Goal: Check status: Check status

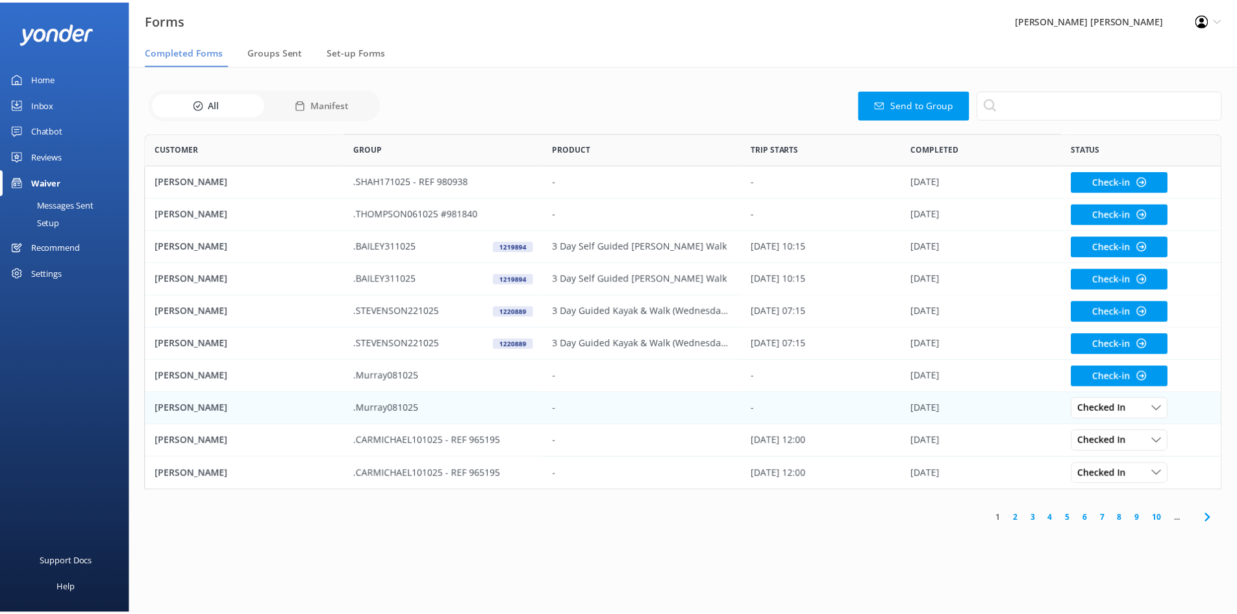
scroll to position [348, 1076]
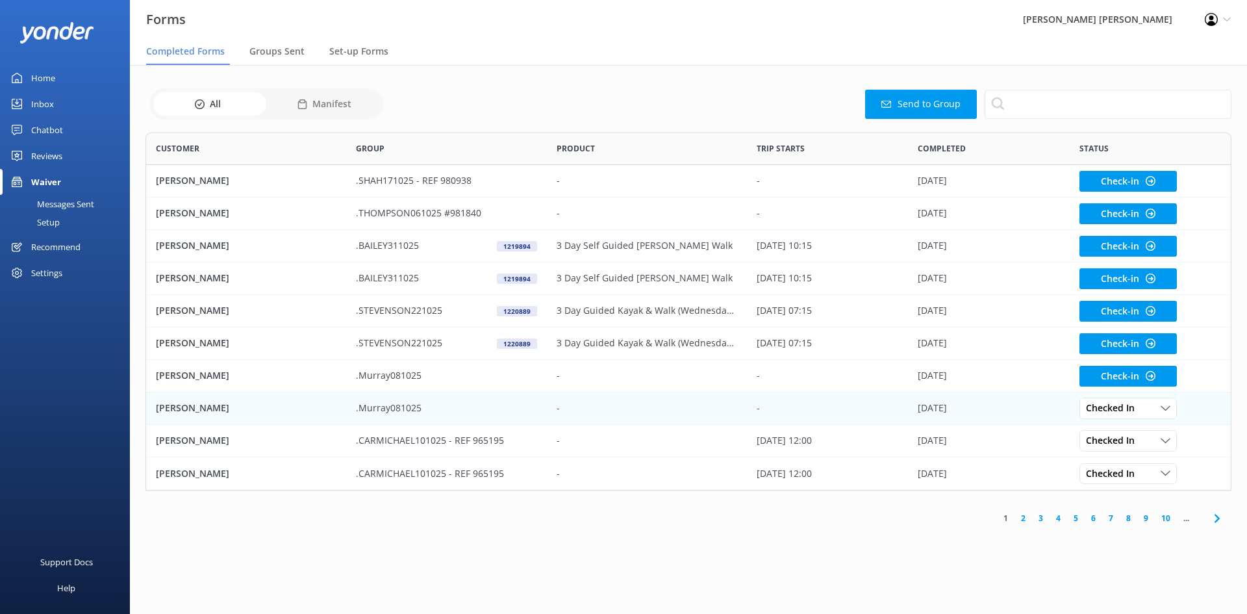
click at [206, 405] on p "[PERSON_NAME]" at bounding box center [192, 408] width 73 height 14
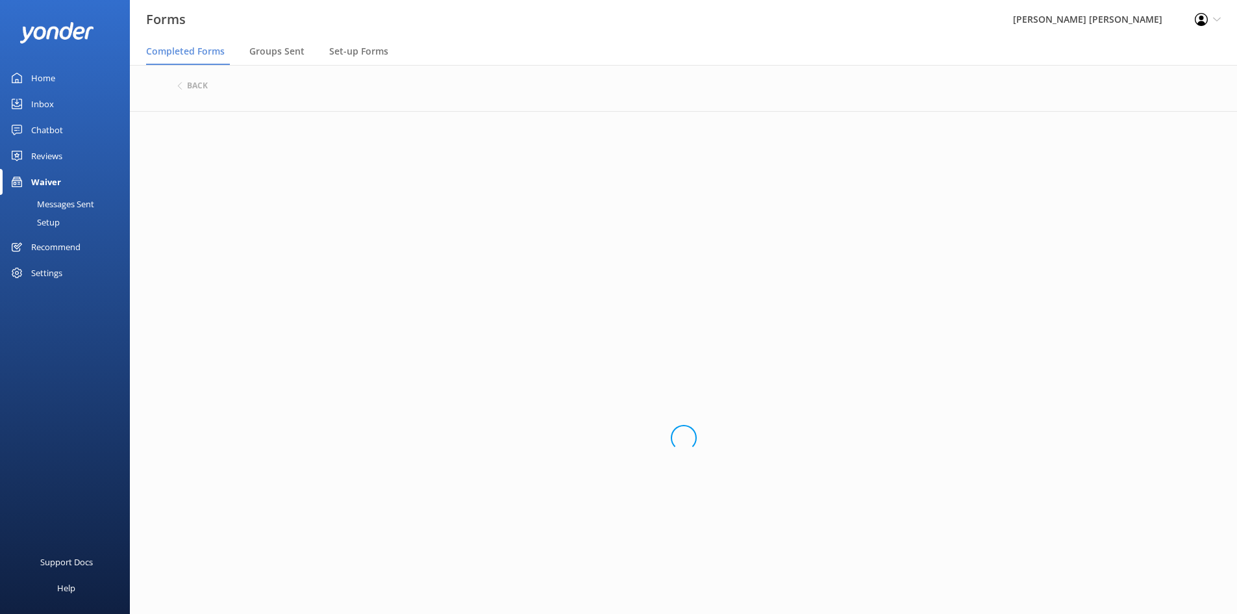
click at [361, 344] on div "Loading.." at bounding box center [683, 438] width 1013 height 614
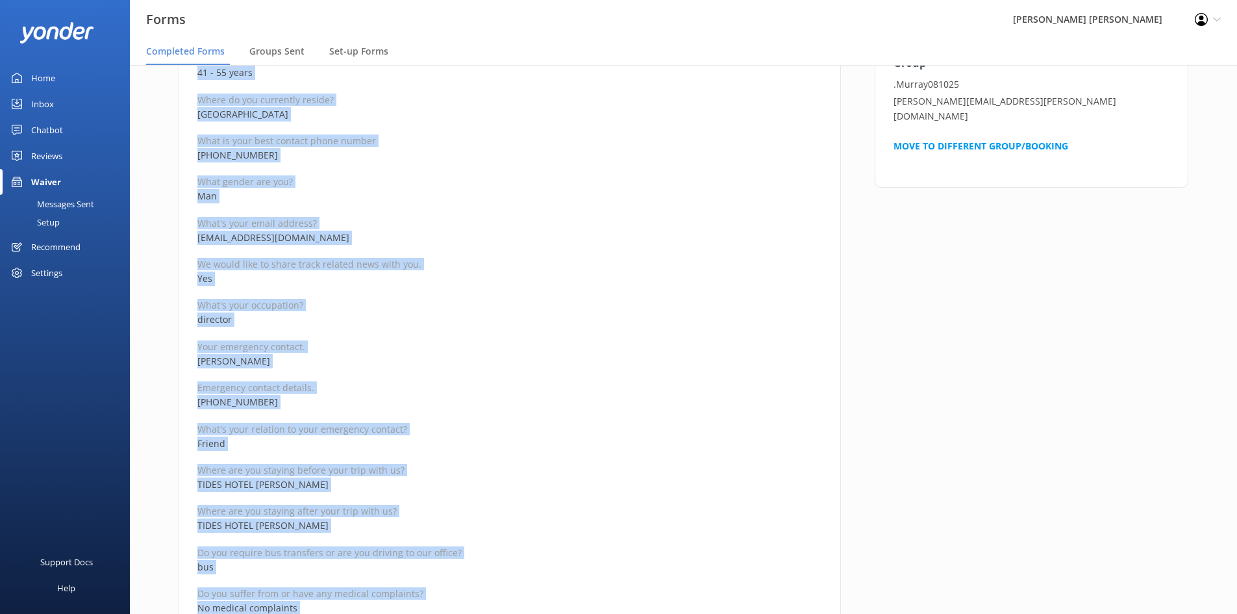
scroll to position [584, 0]
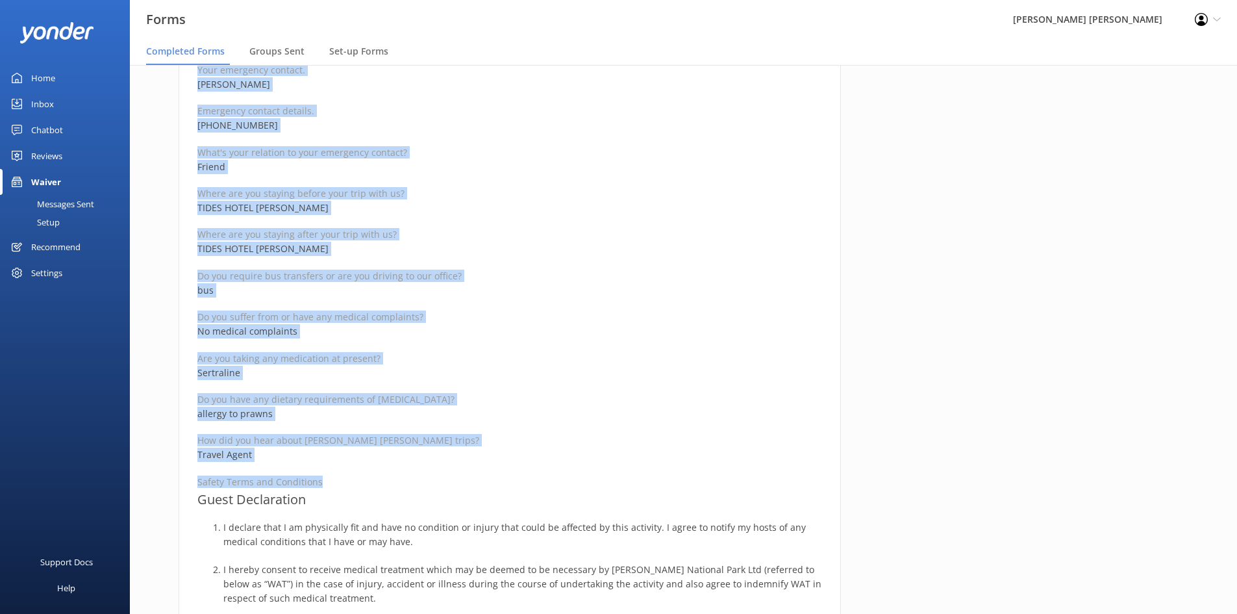
drag, startPoint x: 199, startPoint y: 155, endPoint x: 411, endPoint y: 485, distance: 392.5
click at [411, 485] on div "Medical and Assurance Form Date completed [DATE] 0:04 Full name [PERSON_NAME] R…" at bounding box center [510, 367] width 662 height 1640
copy div "Medical and Assurance Form Date completed [DATE] 0:04 Full name [PERSON_NAME] R…"
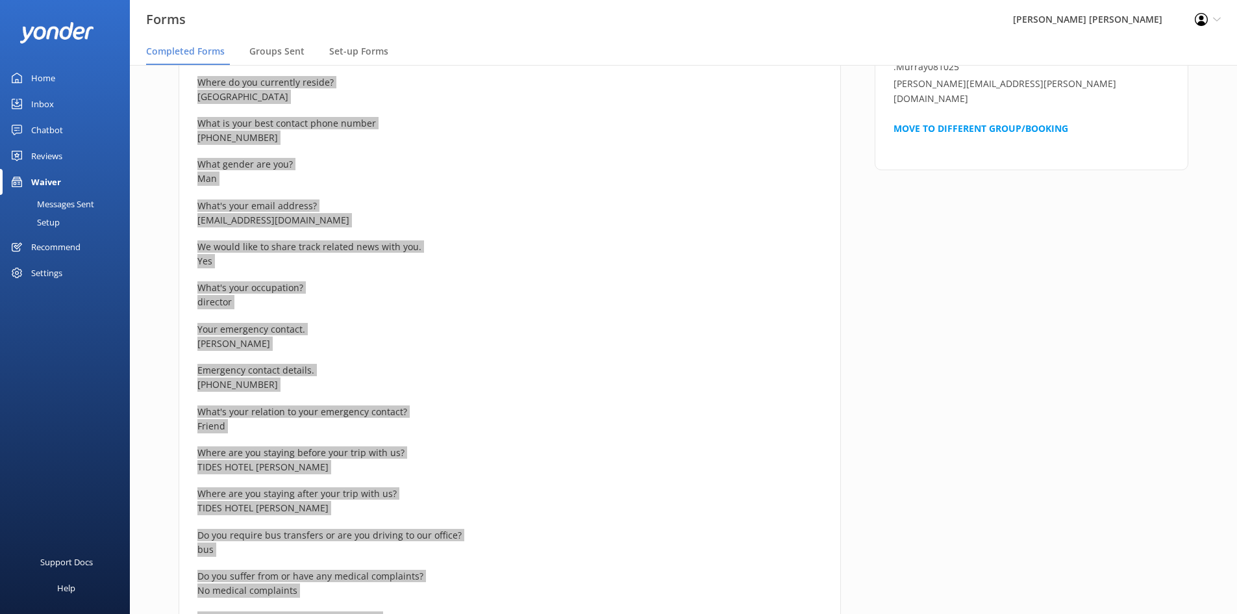
scroll to position [325, 0]
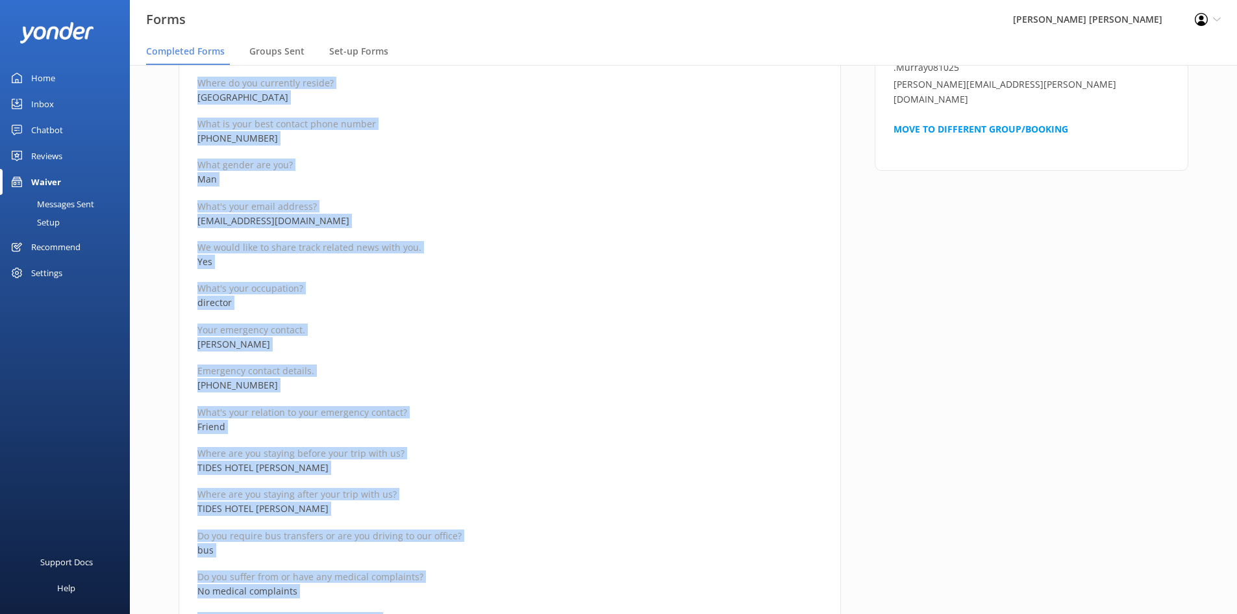
click at [292, 345] on p "[PERSON_NAME]" at bounding box center [509, 344] width 625 height 14
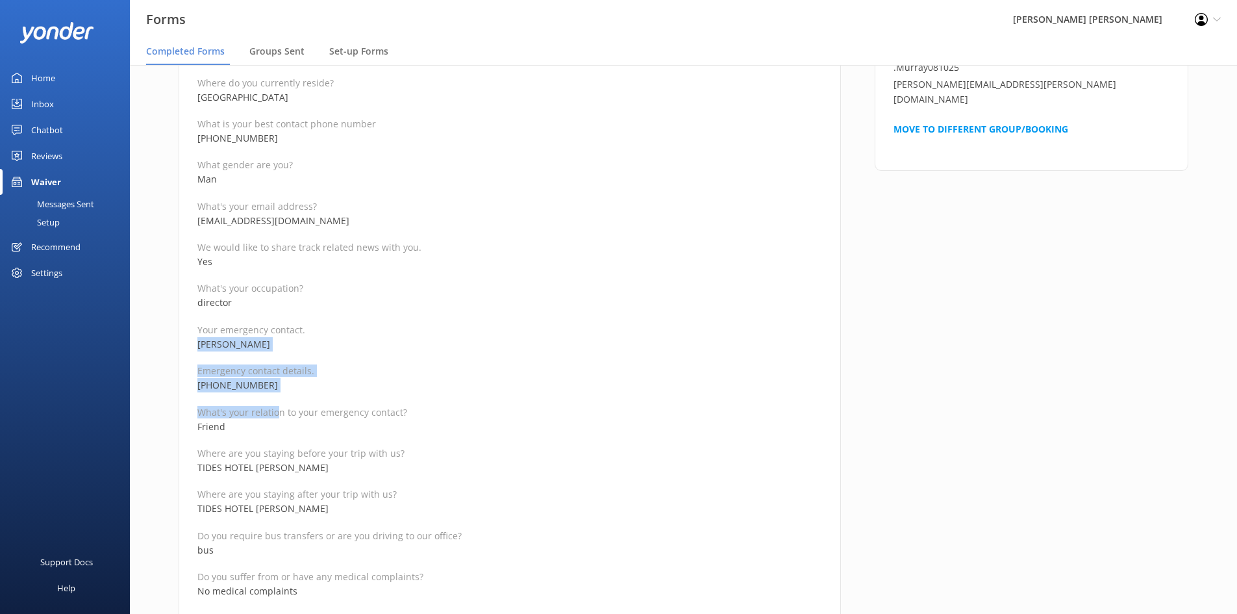
drag, startPoint x: 278, startPoint y: 393, endPoint x: 184, endPoint y: 347, distance: 104.6
click at [315, 369] on p "Emergency contact details." at bounding box center [509, 370] width 625 height 12
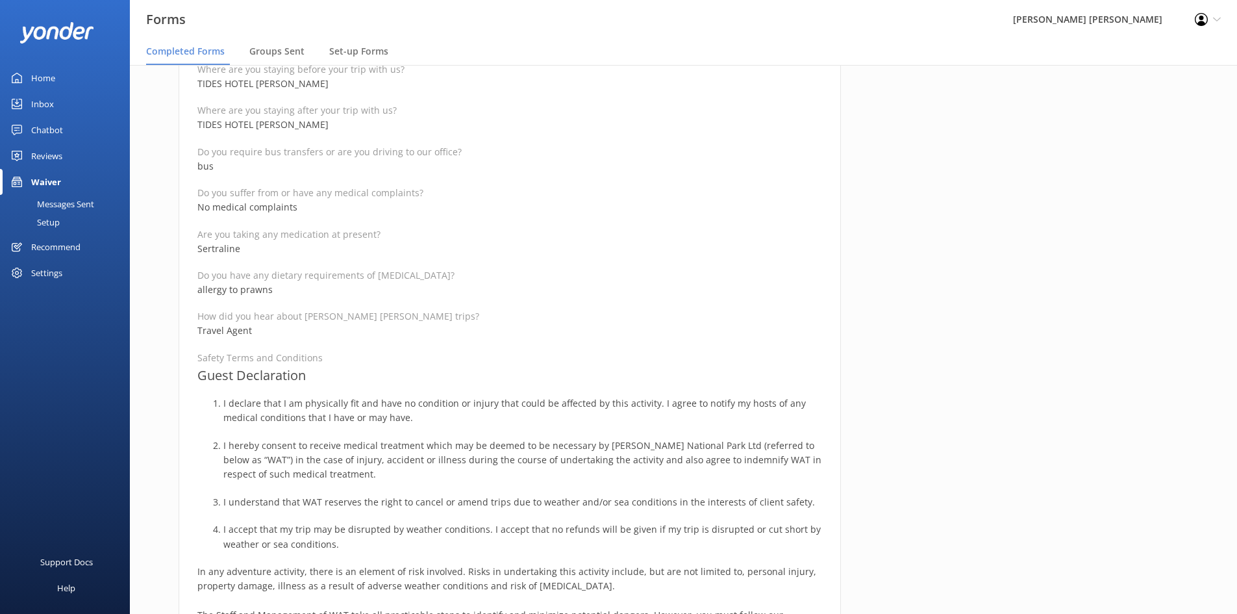
scroll to position [714, 0]
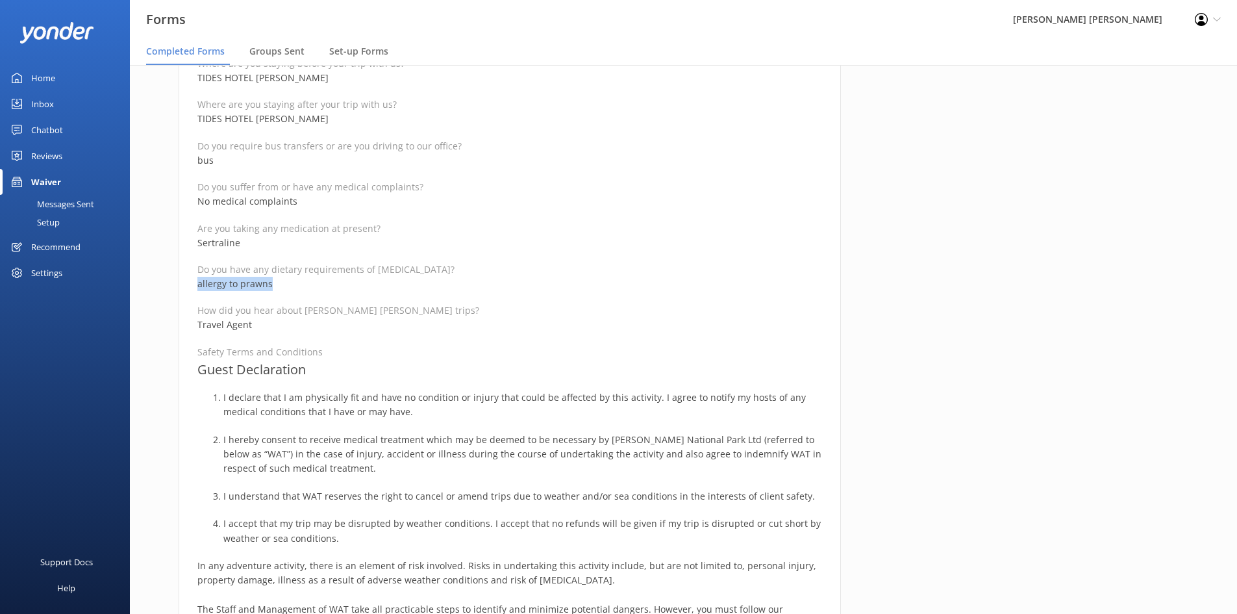
drag, startPoint x: 276, startPoint y: 287, endPoint x: 146, endPoint y: 287, distance: 129.9
click at [146, 287] on div "Medical and Assurance Form Date completed [DATE] 0:04 Full name [PERSON_NAME] R…" at bounding box center [683, 246] width 1107 height 1699
copy p "allergy to prawns"
click at [336, 246] on p "Sertraline" at bounding box center [509, 243] width 625 height 14
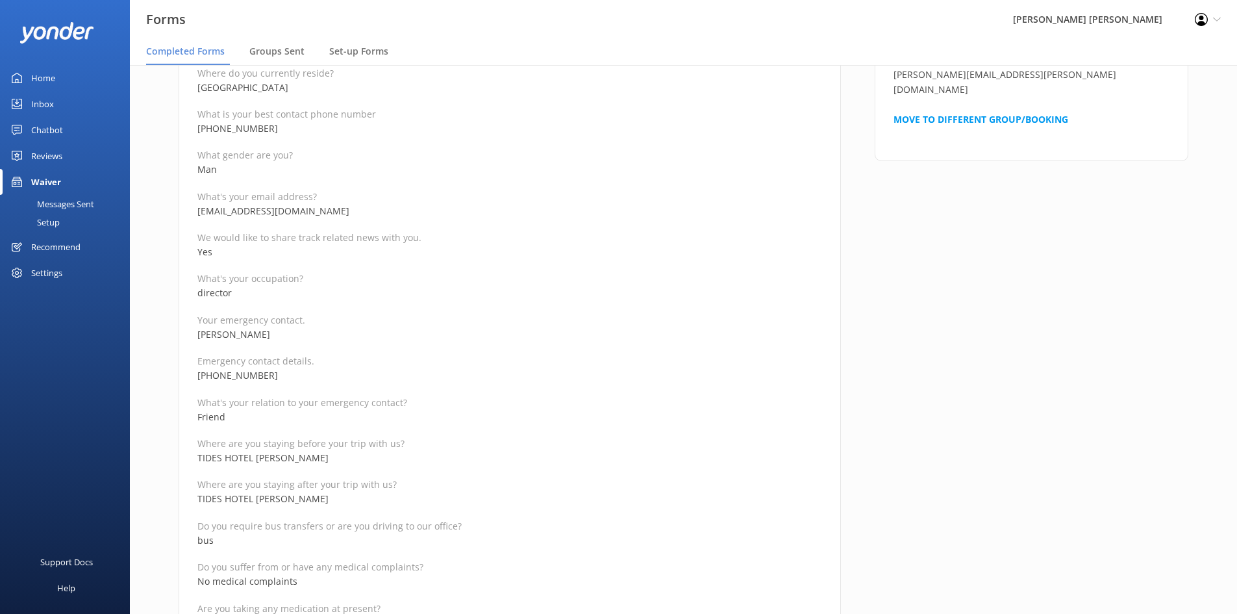
scroll to position [325, 0]
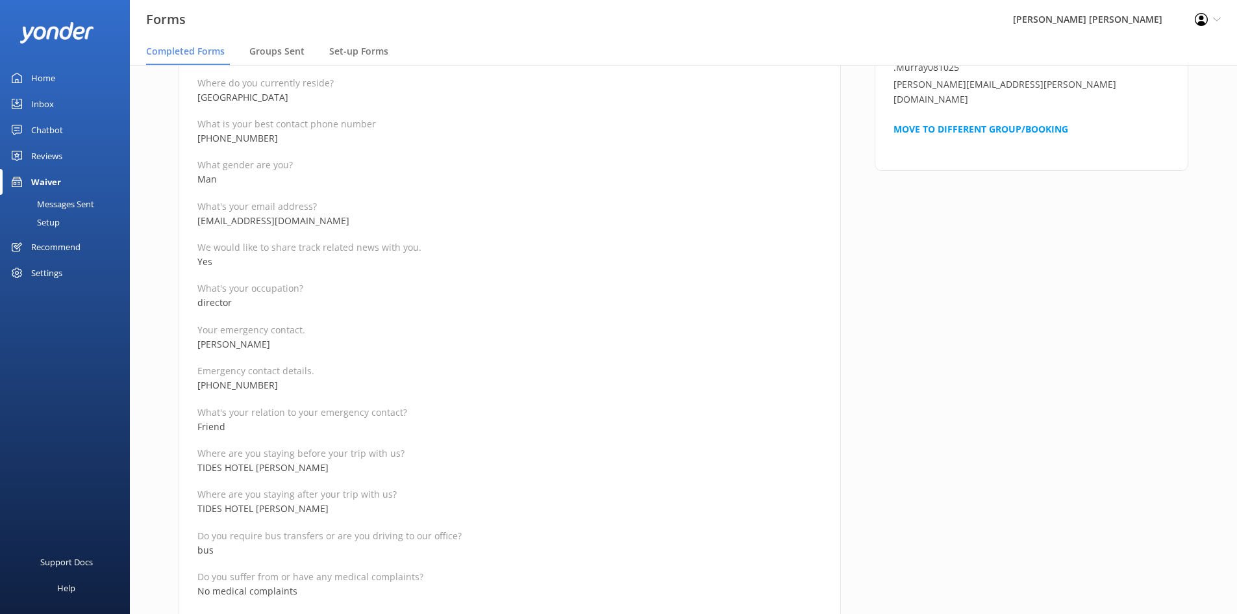
drag, startPoint x: 281, startPoint y: 381, endPoint x: 199, endPoint y: 347, distance: 89.1
click at [199, 347] on p "[PERSON_NAME]" at bounding box center [509, 344] width 625 height 14
drag, startPoint x: 275, startPoint y: 381, endPoint x: 198, endPoint y: 344, distance: 84.8
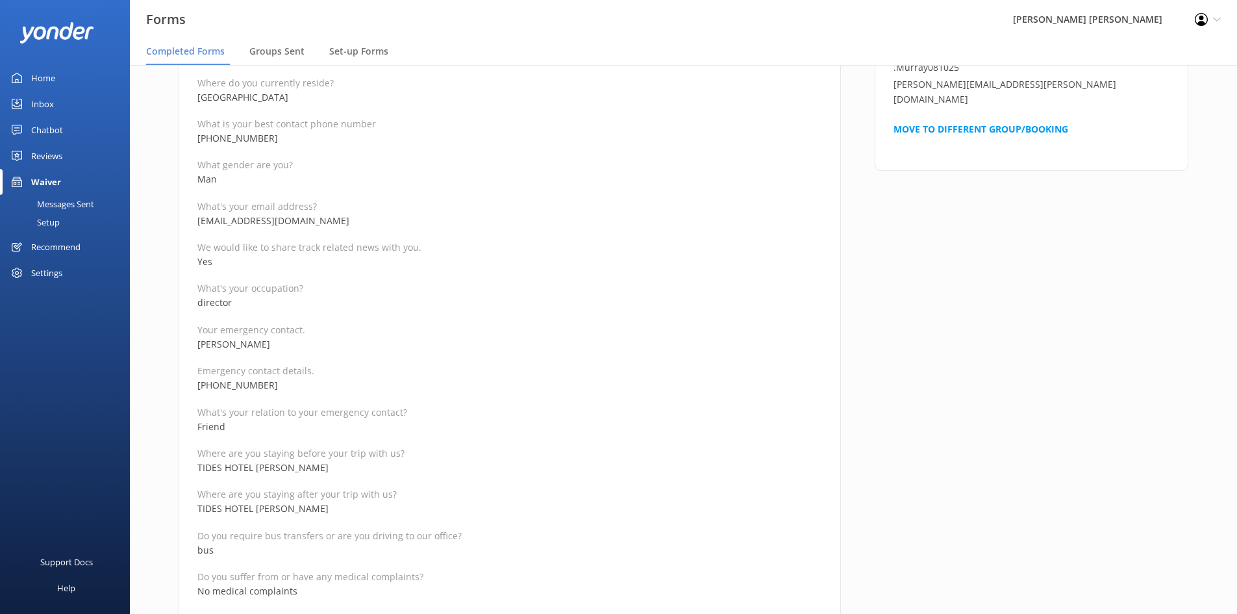
copy div "[PERSON_NAME] Emergency contact details. [PHONE_NUMBER]"
drag, startPoint x: 302, startPoint y: 221, endPoint x: 182, endPoint y: 220, distance: 120.1
copy p "[EMAIL_ADDRESS][DOMAIN_NAME]"
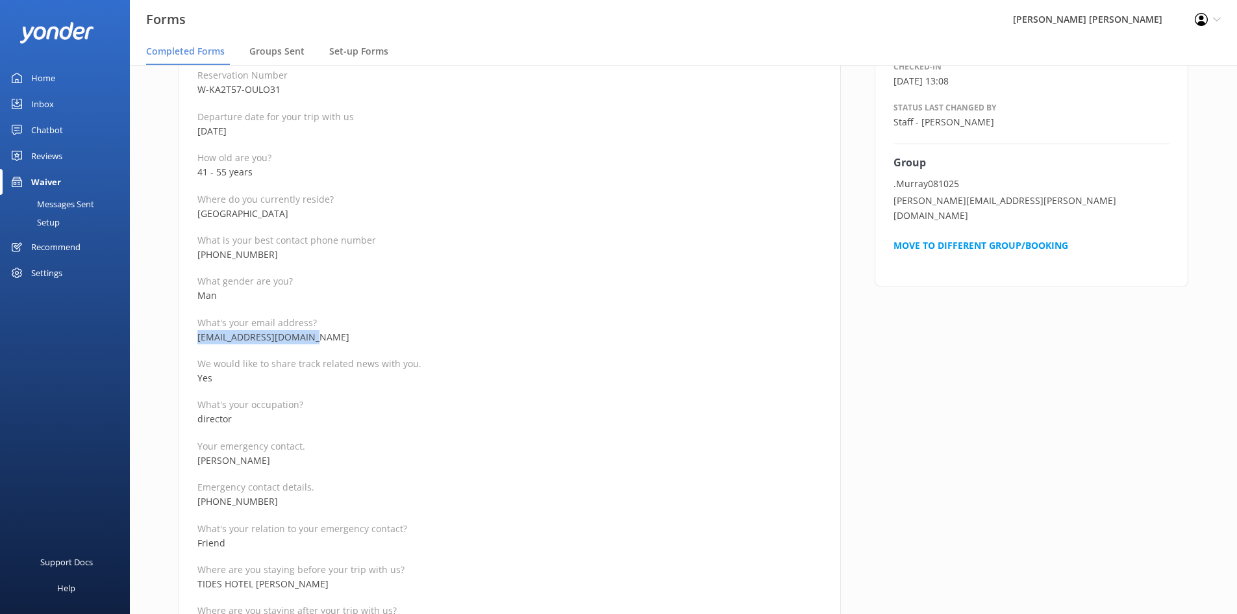
scroll to position [195, 0]
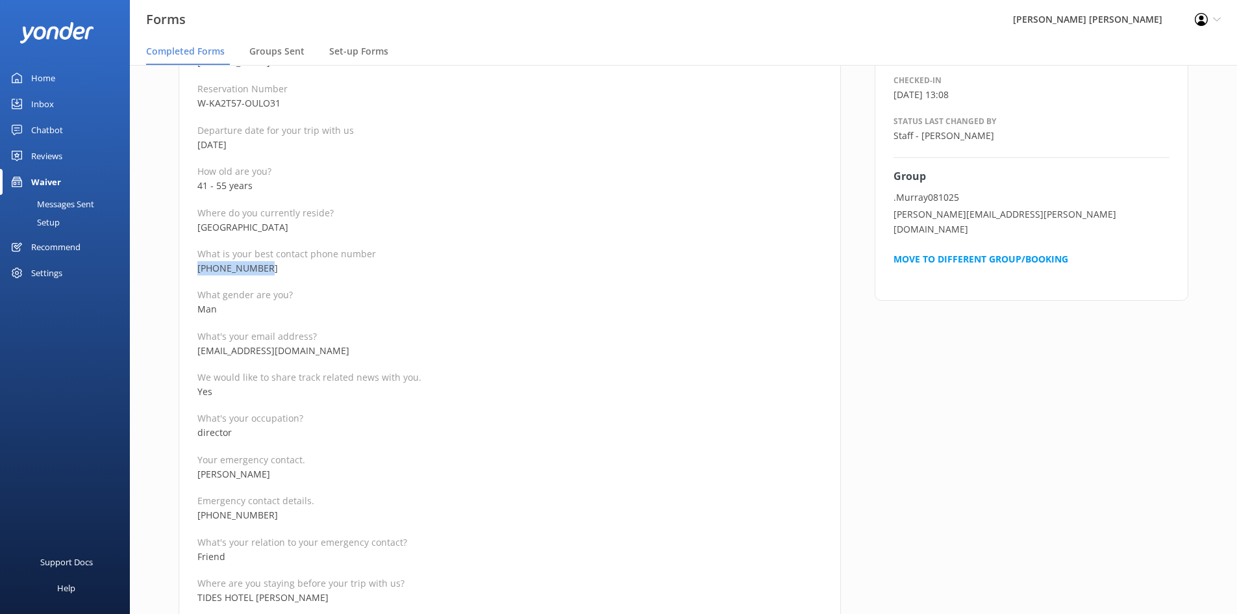
drag, startPoint x: 269, startPoint y: 268, endPoint x: 181, endPoint y: 268, distance: 88.3
copy p "[PHONE_NUMBER]"
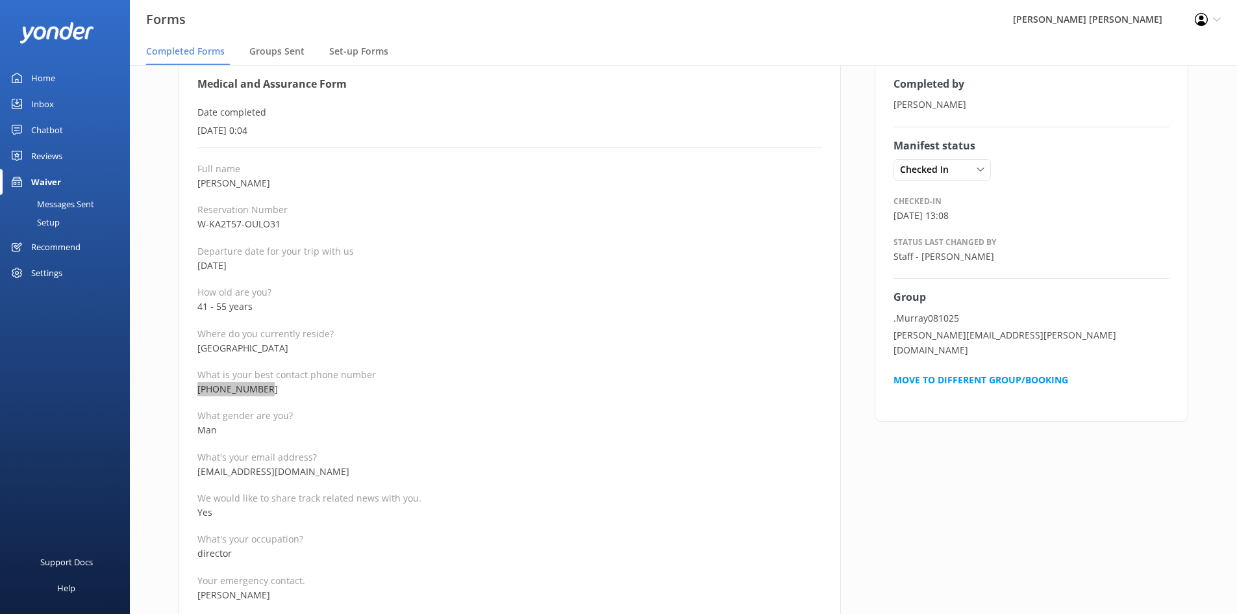
scroll to position [65, 0]
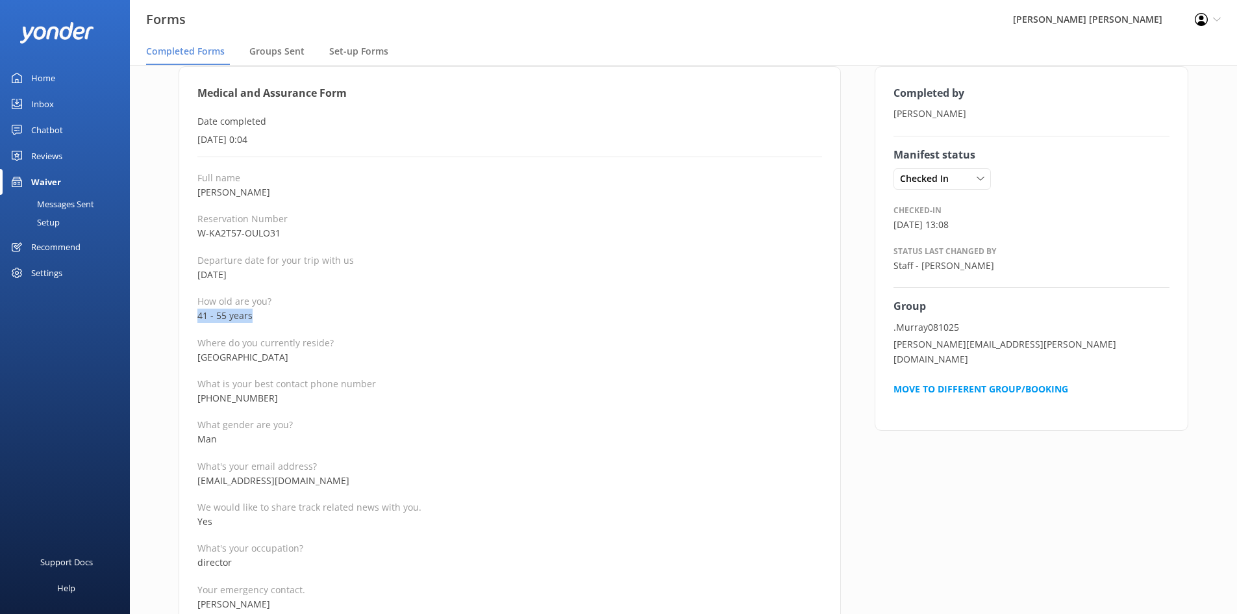
drag, startPoint x: 192, startPoint y: 314, endPoint x: 141, endPoint y: 315, distance: 50.7
copy p "41 - 55 years"
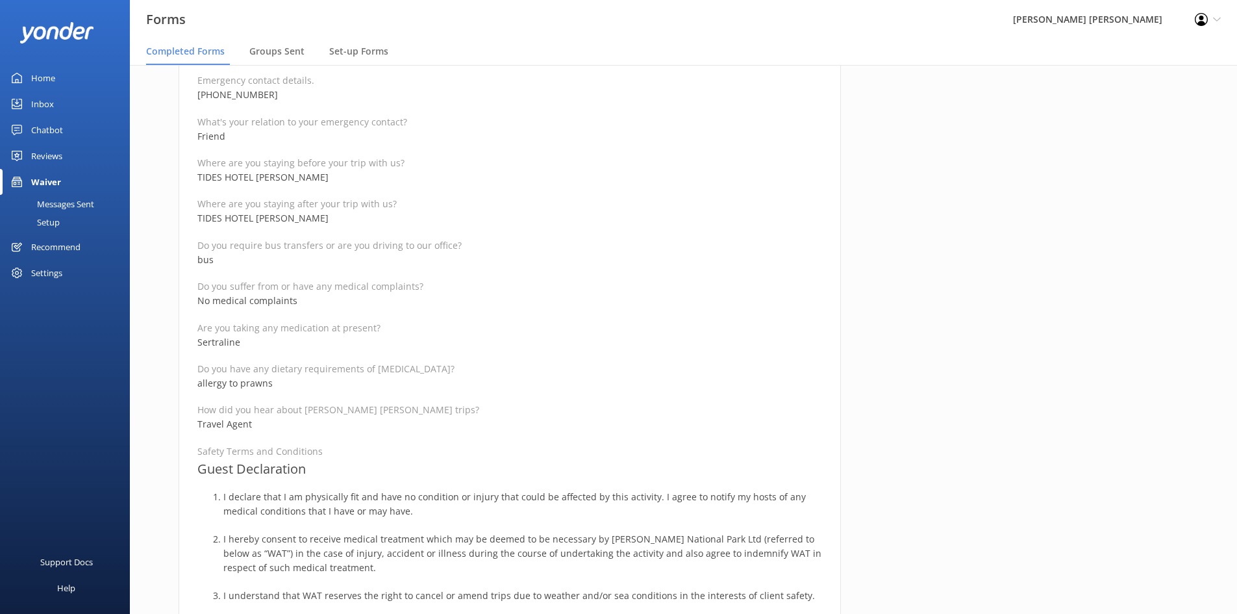
scroll to position [584, 0]
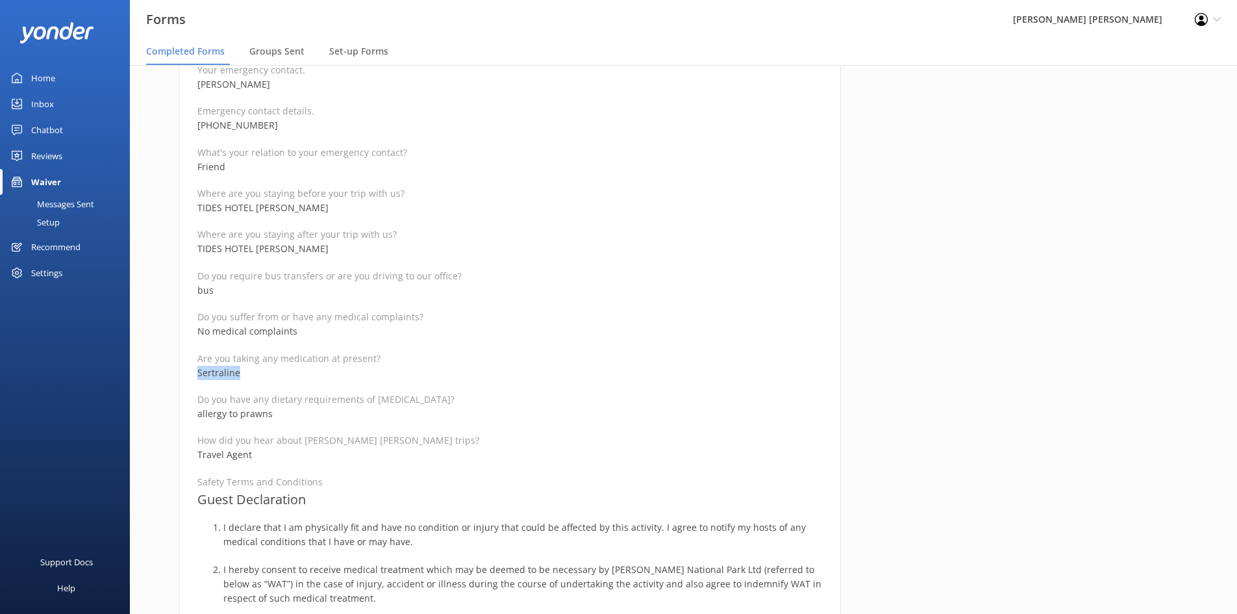
drag, startPoint x: 254, startPoint y: 369, endPoint x: 173, endPoint y: 366, distance: 81.2
click at [173, 366] on div "Medical and Assurance Form Date completed [DATE] 0:04 Full name [PERSON_NAME] R…" at bounding box center [510, 373] width 696 height 1653
copy p "Sertraline"
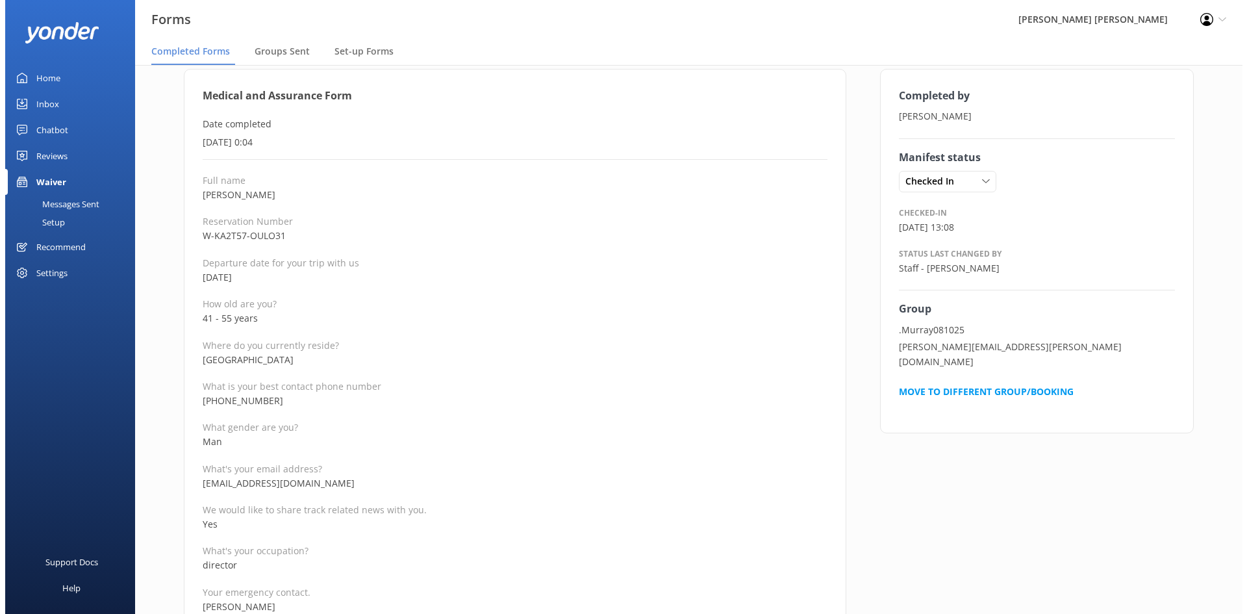
scroll to position [0, 0]
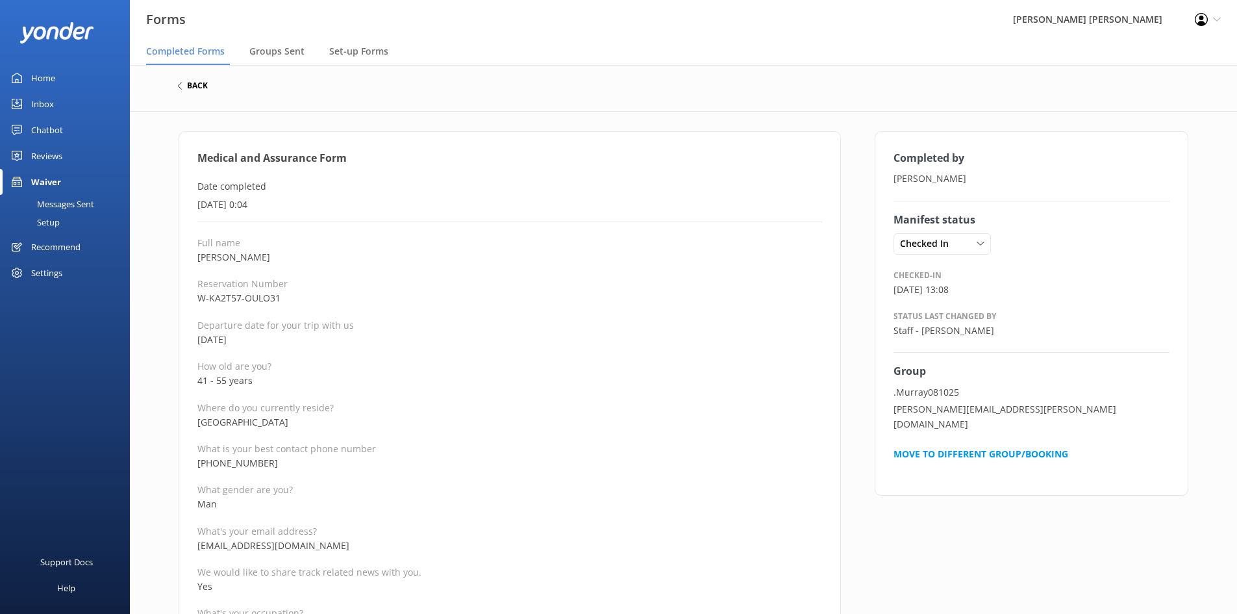
click at [190, 86] on h6 "back" at bounding box center [197, 86] width 21 height 8
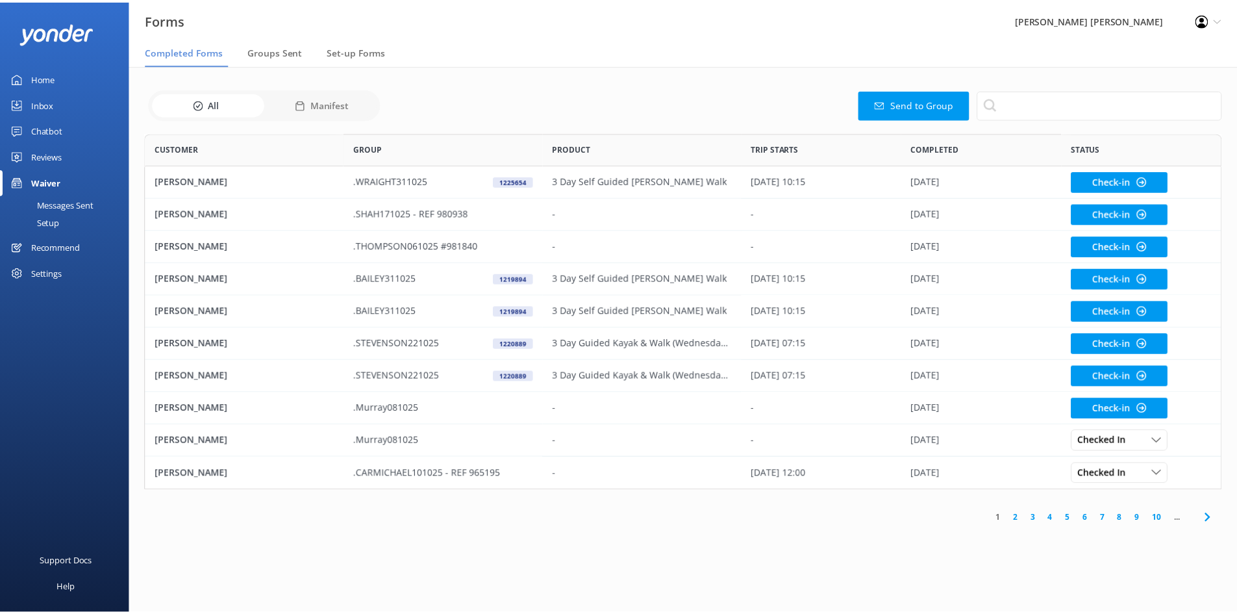
scroll to position [348, 1076]
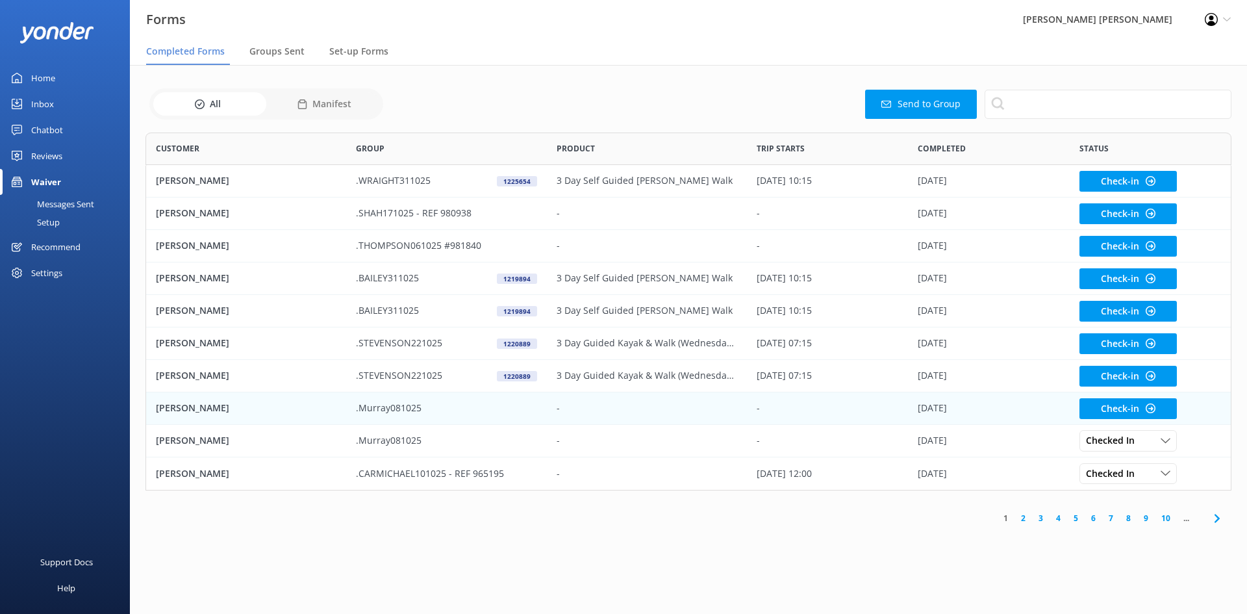
click at [222, 414] on div "[PERSON_NAME]" at bounding box center [246, 408] width 200 height 32
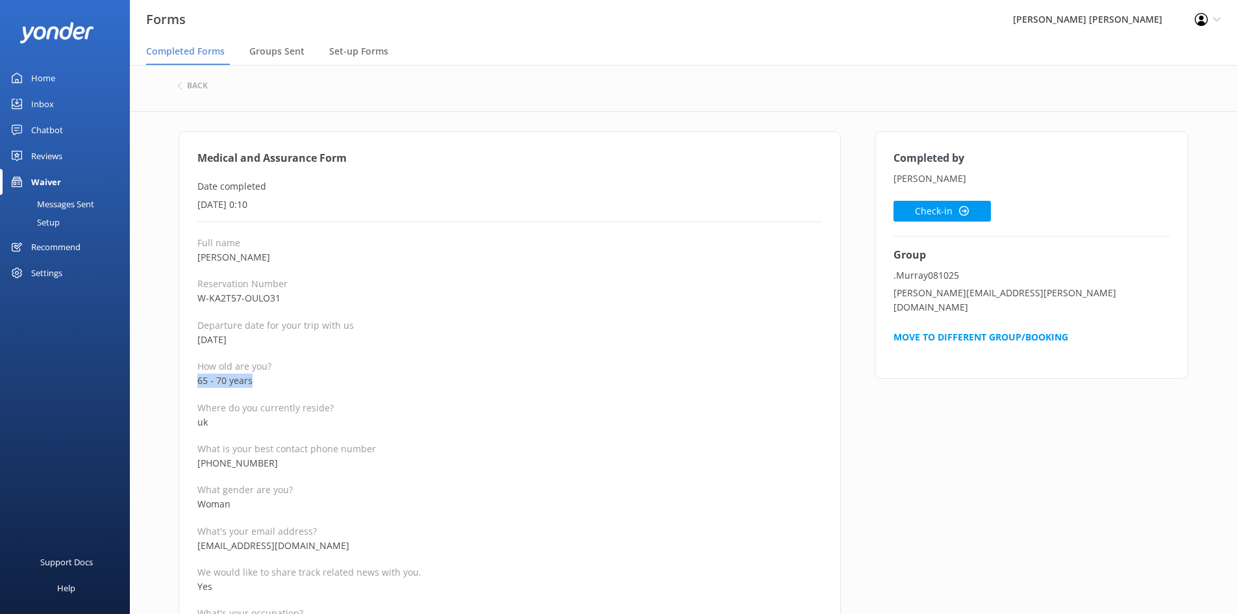
drag, startPoint x: 251, startPoint y: 382, endPoint x: 198, endPoint y: 382, distance: 53.2
click at [198, 382] on p "65 - 70 years" at bounding box center [509, 380] width 625 height 14
copy p "65 - 70 years"
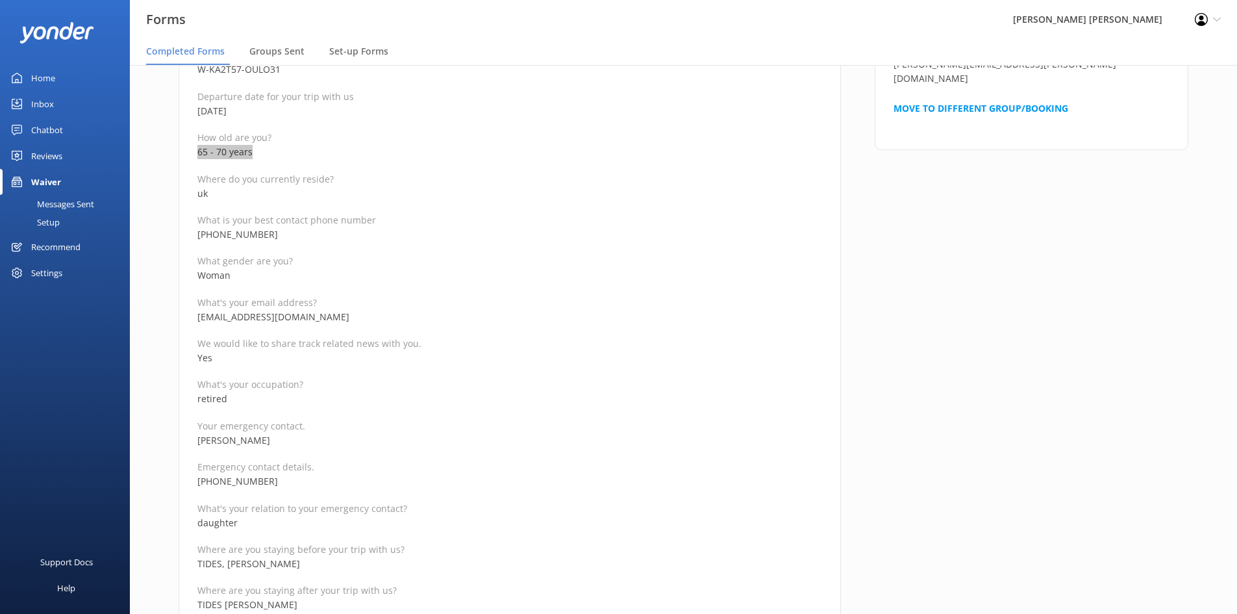
scroll to position [260, 0]
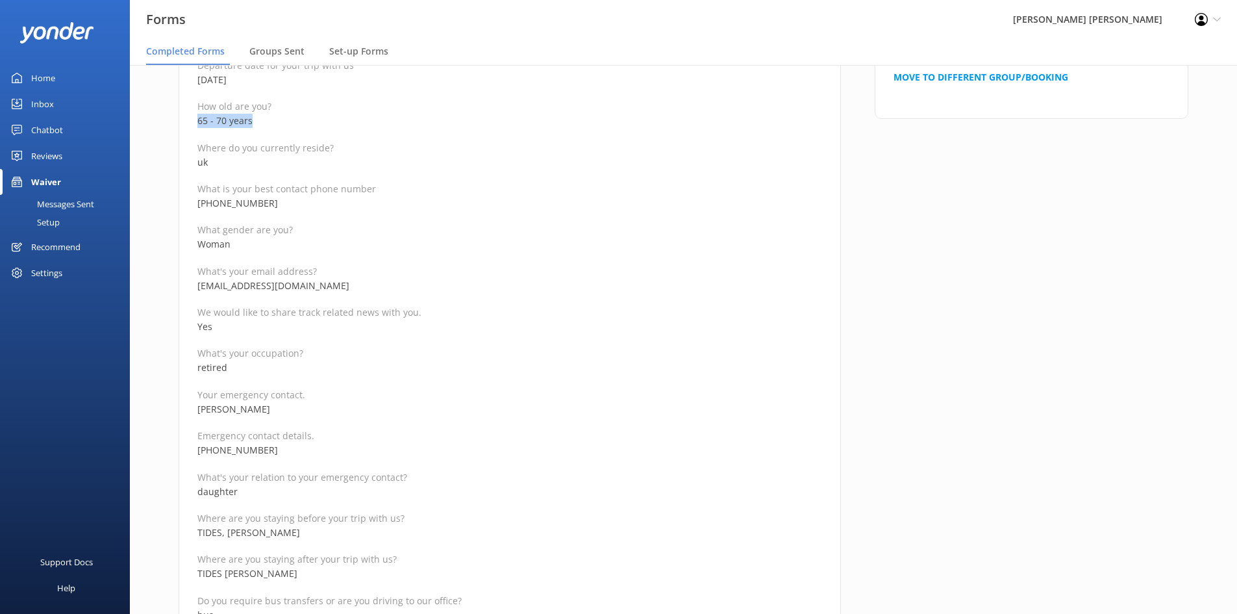
drag, startPoint x: 277, startPoint y: 453, endPoint x: 179, endPoint y: 403, distance: 110.1
copy div "[PERSON_NAME] Emergency contact details. [PHONE_NUMBER]"
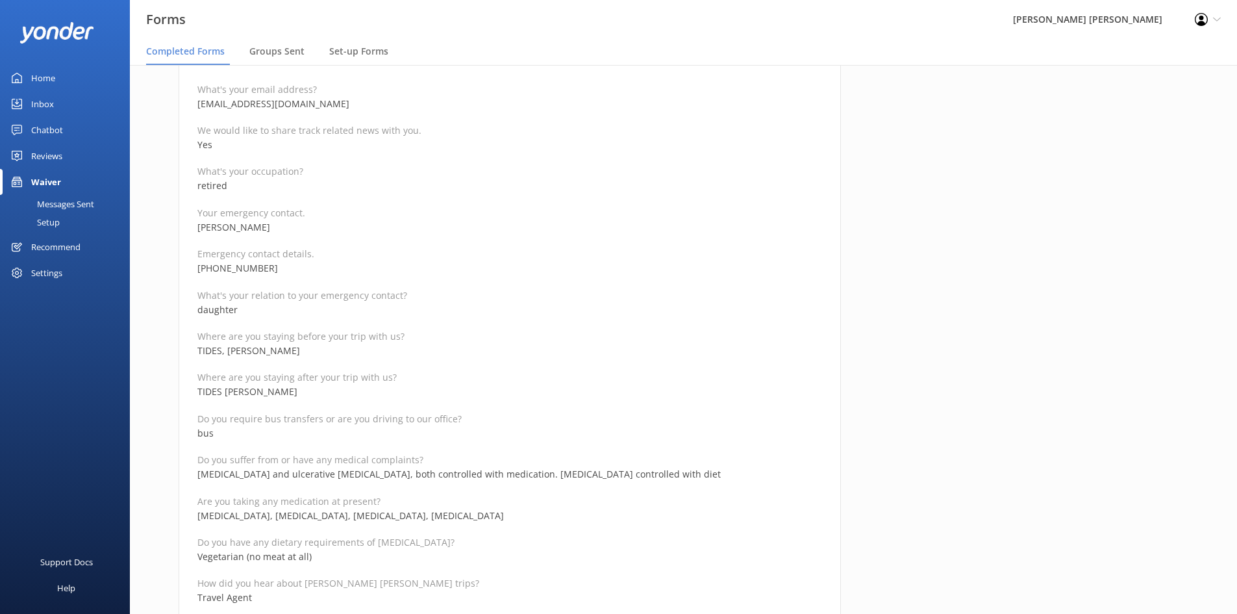
scroll to position [455, 0]
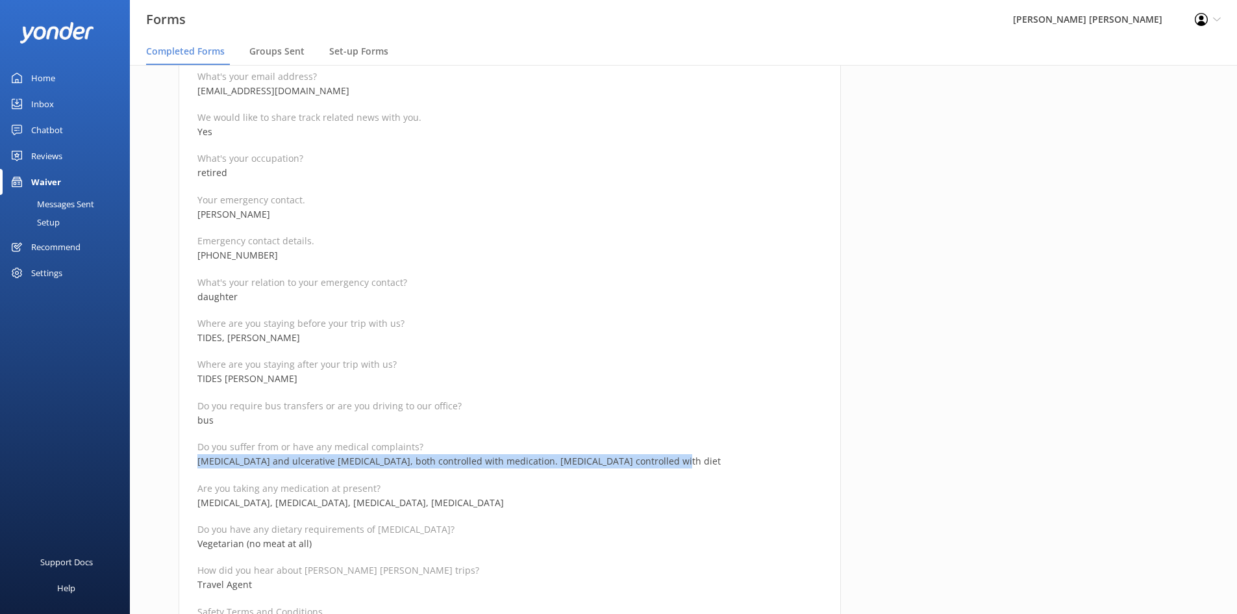
drag, startPoint x: 435, startPoint y: 459, endPoint x: 166, endPoint y: 460, distance: 268.8
click at [166, 460] on div "Medical and Assurance Form Date completed [DATE] 0:10 Full name [PERSON_NAME] R…" at bounding box center [510, 503] width 696 height 1653
copy p "[MEDICAL_DATA] and ulcerative [MEDICAL_DATA], both controlled with medication. …"
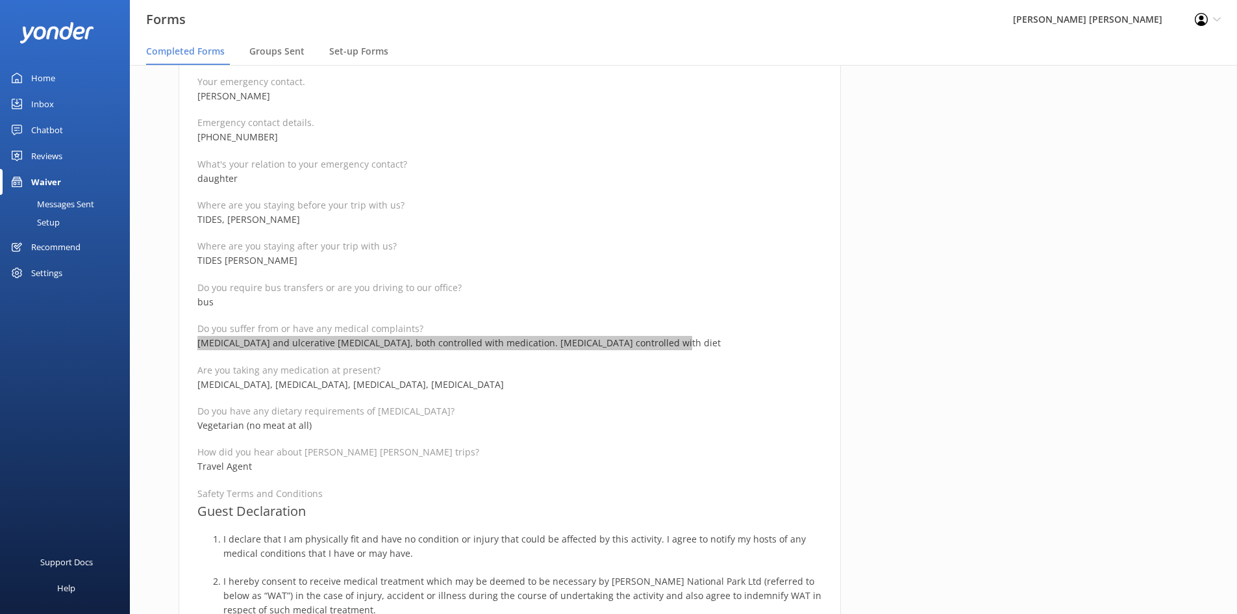
scroll to position [584, 0]
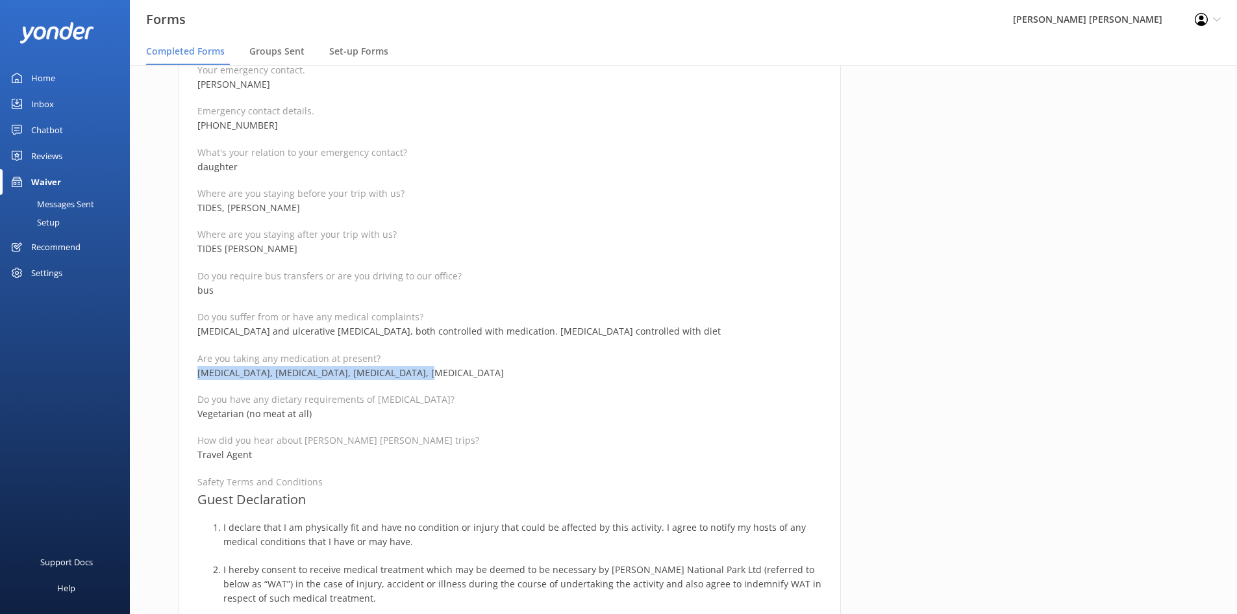
drag, startPoint x: 415, startPoint y: 375, endPoint x: 197, endPoint y: 375, distance: 217.5
click at [197, 375] on p "[MEDICAL_DATA], [MEDICAL_DATA], [MEDICAL_DATA], [MEDICAL_DATA]" at bounding box center [509, 373] width 625 height 14
drag, startPoint x: 325, startPoint y: 414, endPoint x: 199, endPoint y: 410, distance: 125.4
click at [199, 410] on p "Vegetarian (no meat at all)" at bounding box center [509, 413] width 625 height 14
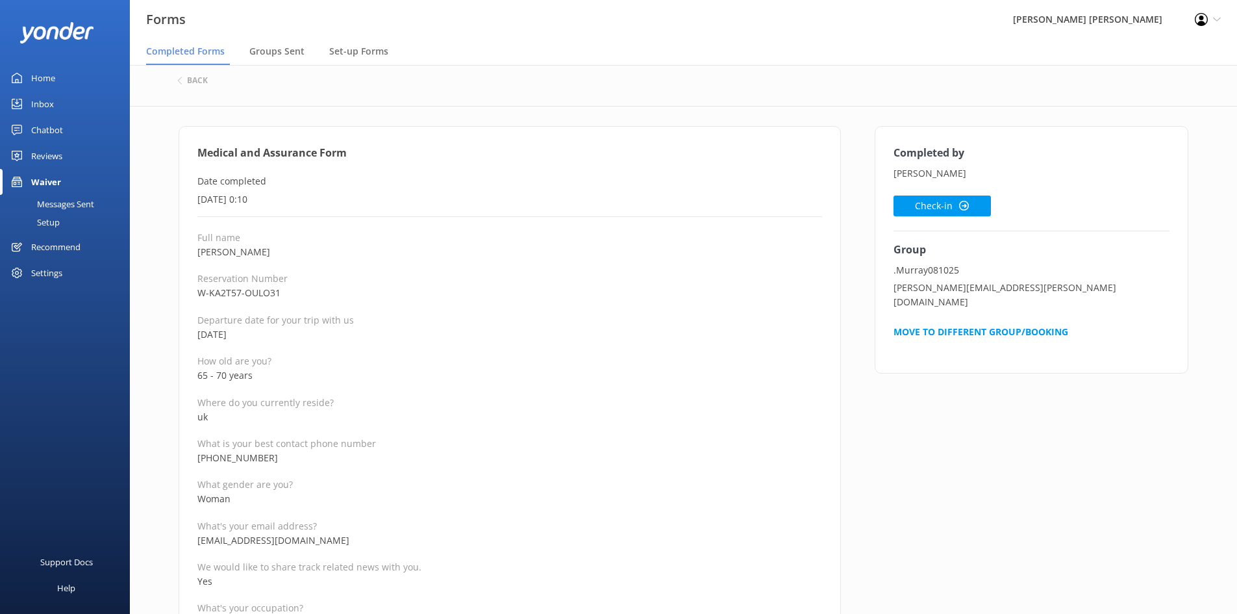
scroll to position [0, 0]
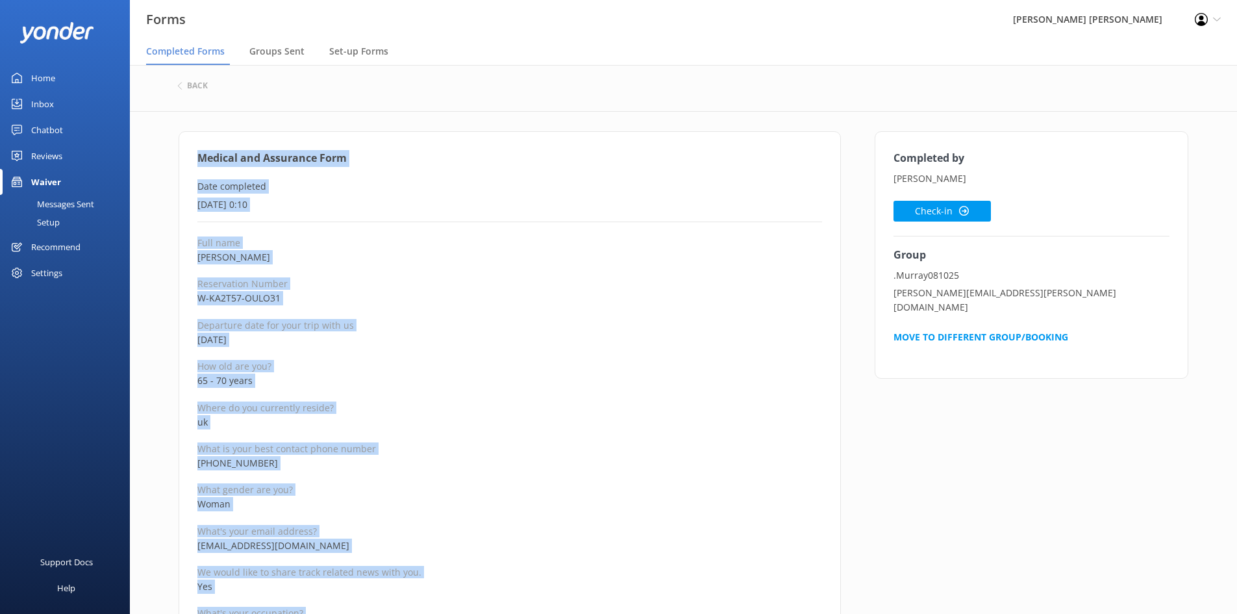
drag, startPoint x: 333, startPoint y: 492, endPoint x: 195, endPoint y: 160, distance: 359.2
drag, startPoint x: 264, startPoint y: 294, endPoint x: 277, endPoint y: 280, distance: 19.3
click at [264, 294] on p "W-KA2T57-OULO31" at bounding box center [509, 298] width 625 height 14
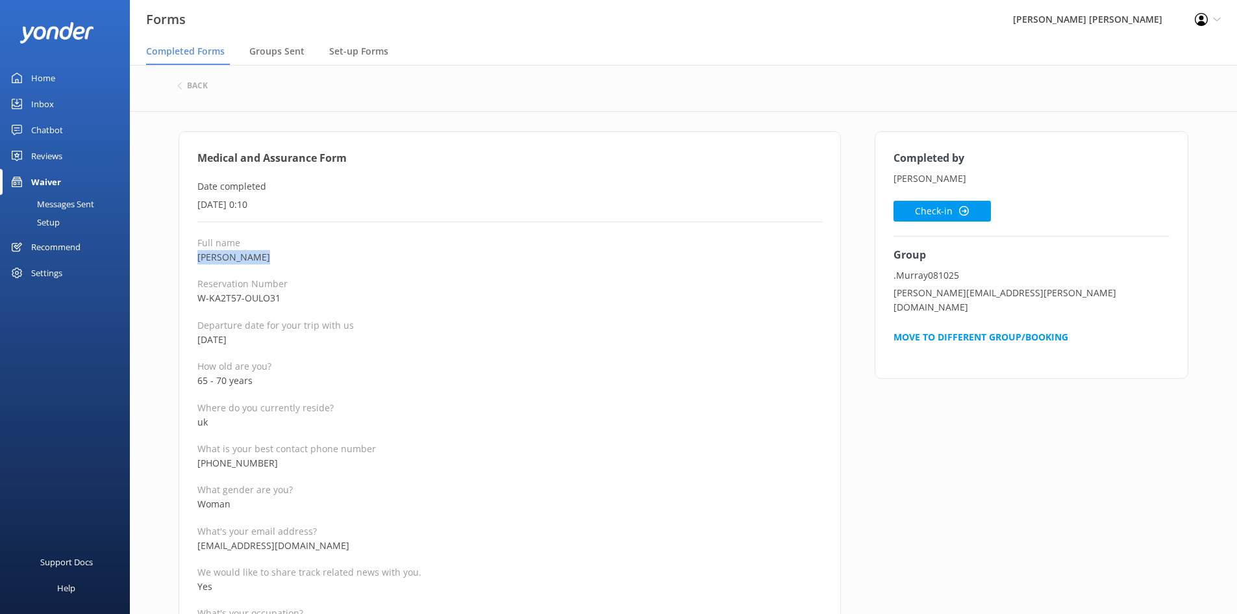
drag, startPoint x: 269, startPoint y: 258, endPoint x: 182, endPoint y: 258, distance: 86.4
click at [966, 210] on icon at bounding box center [964, 211] width 10 height 10
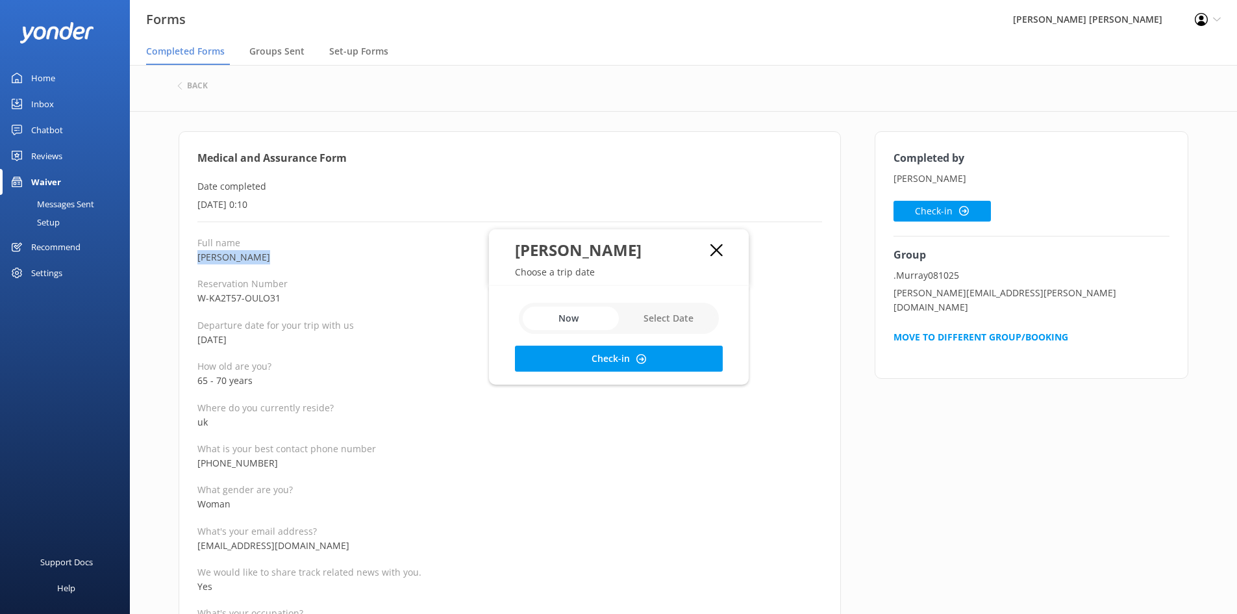
click at [668, 318] on input "checkbox" at bounding box center [619, 318] width 200 height 31
checkbox input "true"
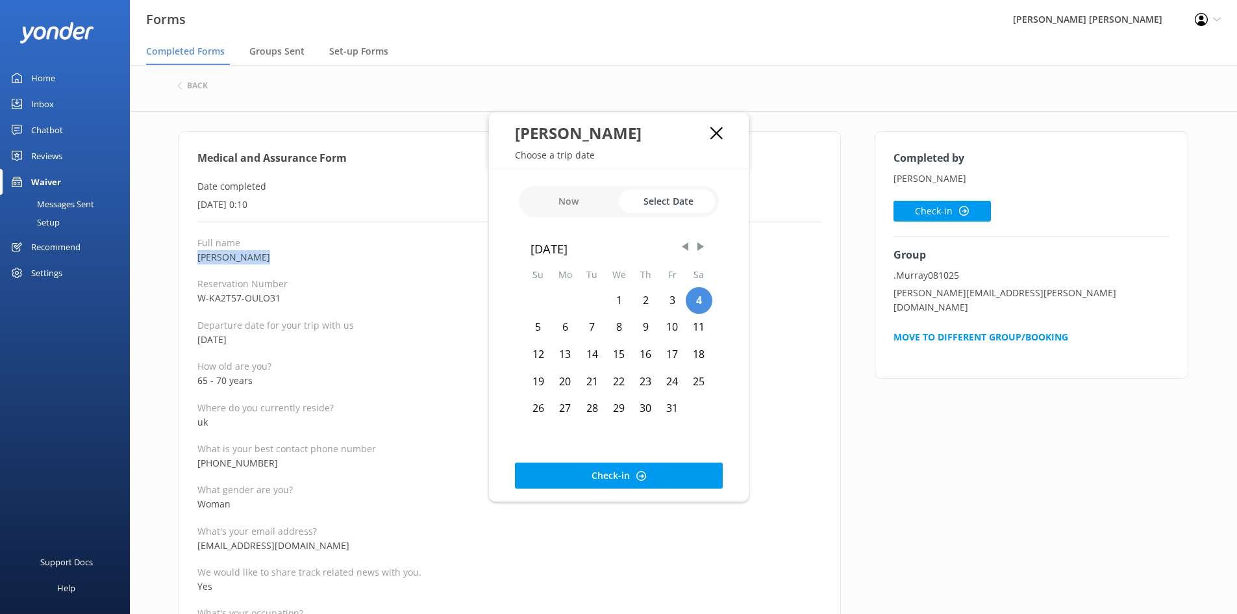
click at [626, 325] on div "8" at bounding box center [618, 327] width 27 height 27
click at [626, 461] on div "Now Select Date [DATE] Su Mo Tu We Th Fr Sa 1 2 3 4 5 6 7 8 9 10 11 12 13 14 15…" at bounding box center [619, 335] width 260 height 332
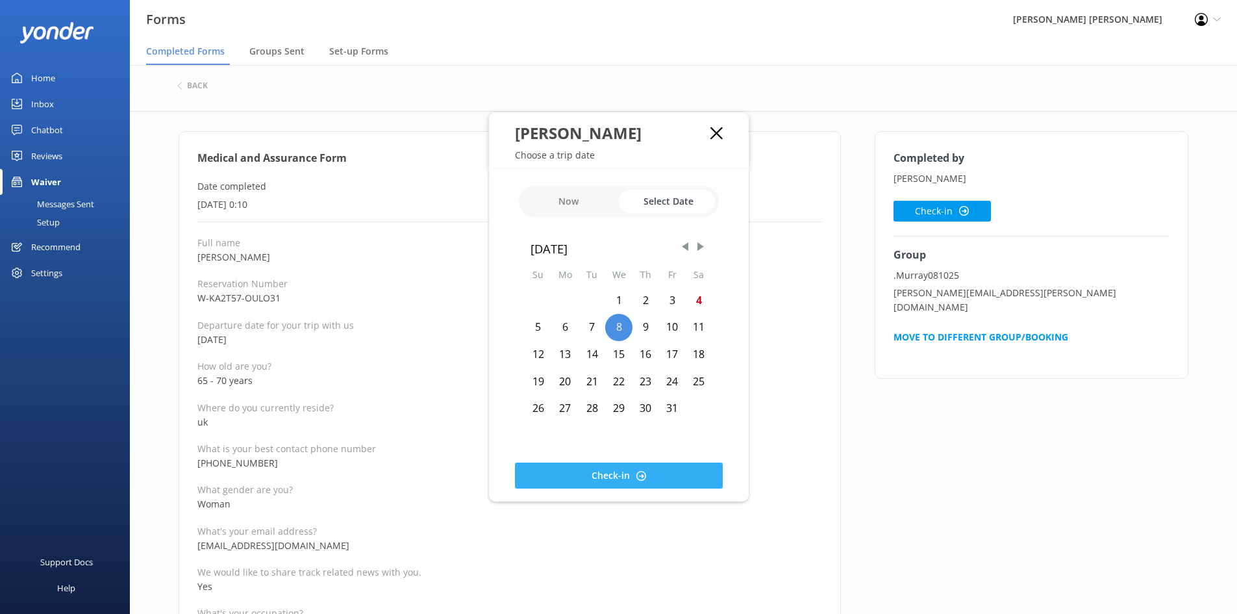
click at [626, 466] on button "Check-in" at bounding box center [619, 475] width 208 height 26
